Goal: Check status: Check status

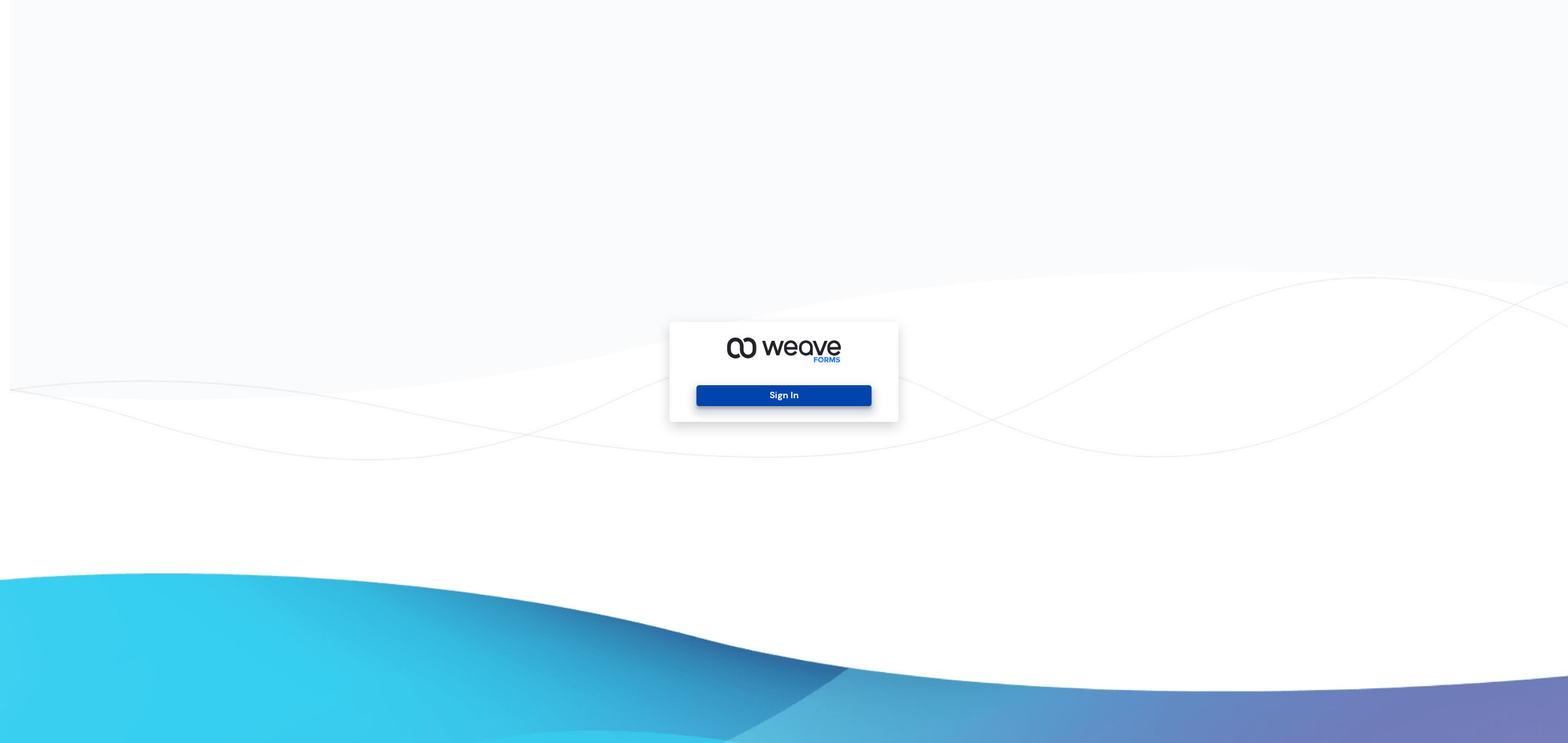
click at [738, 402] on button "Sign In" at bounding box center [784, 396] width 175 height 21
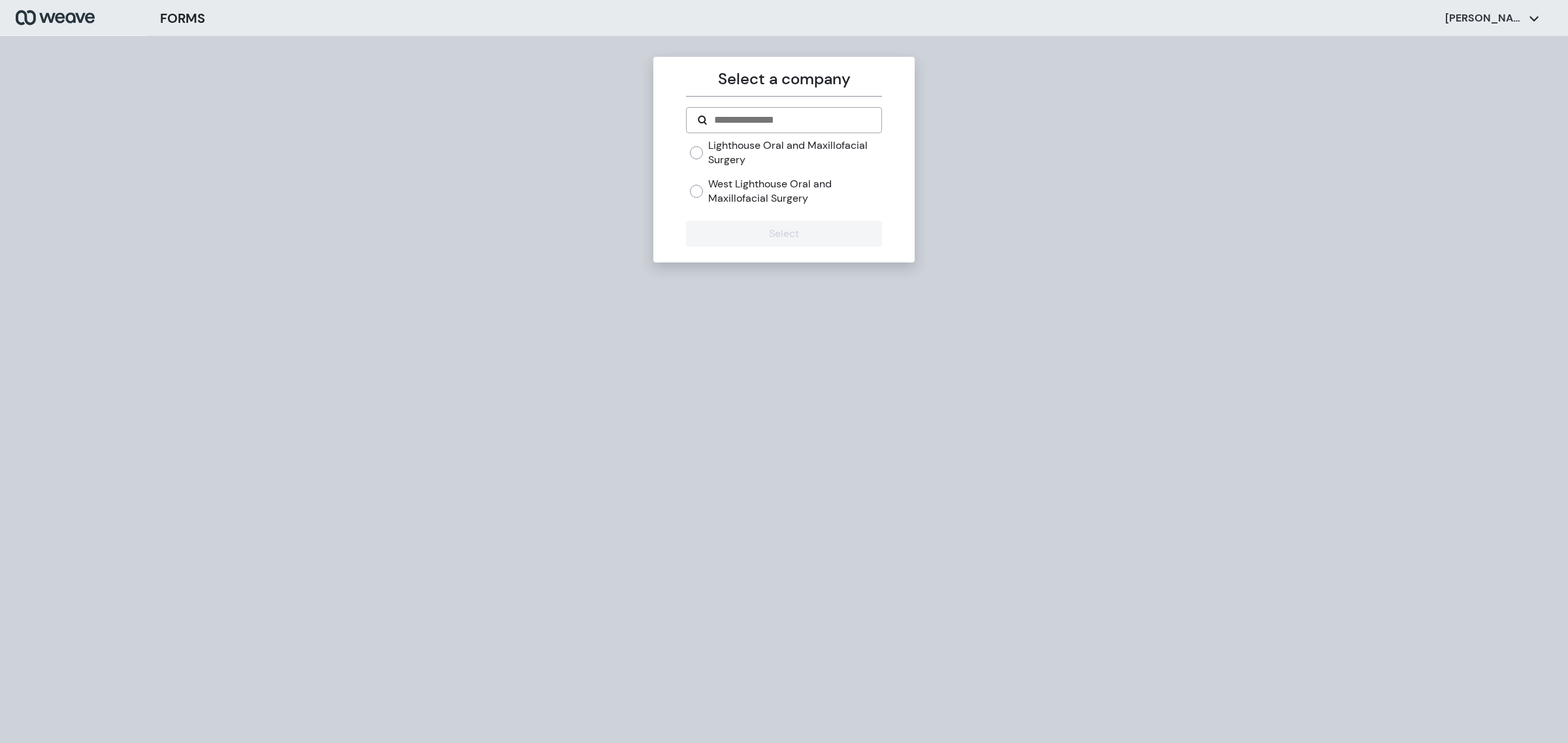
click at [769, 175] on div "Lighthouse Oral and Maxillofacial Surgery West Lighthouse Oral and Maxillofacia…" at bounding box center [785, 172] width 191 height 67
click at [752, 197] on label "West Lighthouse Oral and Maxillofacial Surgery" at bounding box center [795, 191] width 173 height 28
click at [761, 229] on button "Select" at bounding box center [784, 234] width 195 height 26
